Goal: Navigation & Orientation: Find specific page/section

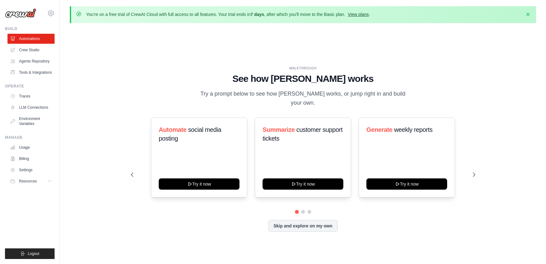
click at [364, 14] on link "View plans" at bounding box center [358, 14] width 21 height 5
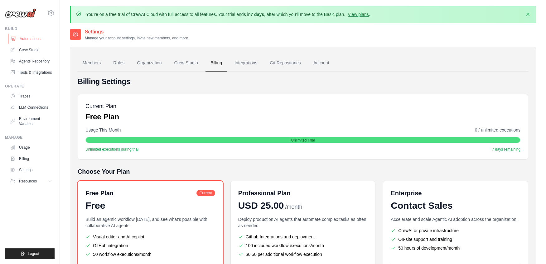
click at [22, 39] on link "Automations" at bounding box center [31, 39] width 47 height 10
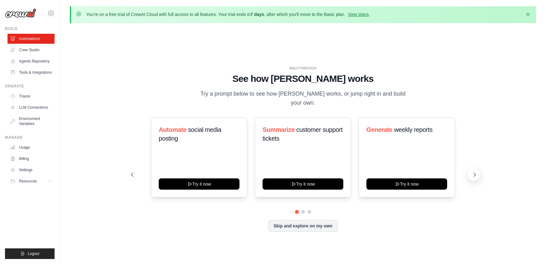
click at [474, 171] on icon at bounding box center [475, 174] width 6 height 6
click at [128, 171] on button at bounding box center [132, 174] width 12 height 12
click at [34, 62] on link "Agents Repository" at bounding box center [31, 61] width 47 height 10
